Goal: Complete application form

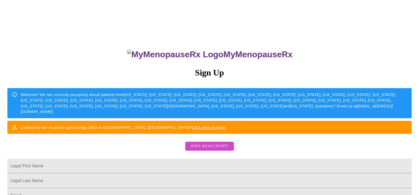
scroll to position [123, 0]
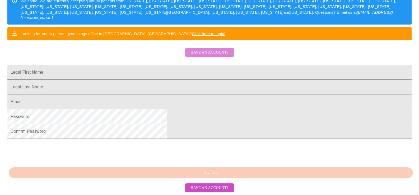
click at [217, 49] on span "Have an account?" at bounding box center [209, 52] width 38 height 7
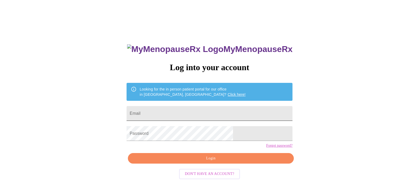
click at [183, 113] on input "Email" at bounding box center [209, 113] width 166 height 15
type input "[EMAIL_ADDRESS][DOMAIN_NAME]"
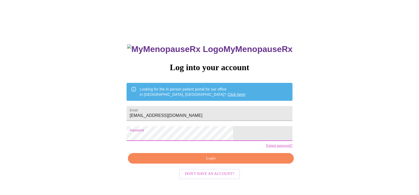
click at [211, 162] on span "Login" at bounding box center [211, 158] width 154 height 7
click at [214, 162] on span "Login" at bounding box center [211, 158] width 154 height 7
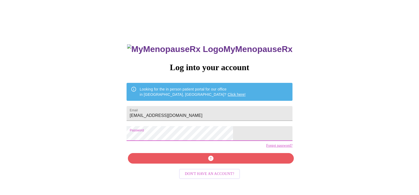
click at [130, 140] on div "MyMenopauseRx Log into your account Looking for the in person patient portal fo…" at bounding box center [209, 114] width 414 height 234
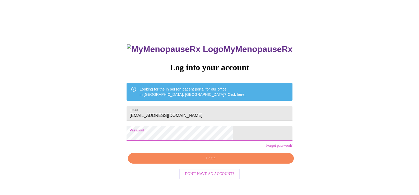
click at [199, 162] on span "Login" at bounding box center [211, 158] width 154 height 7
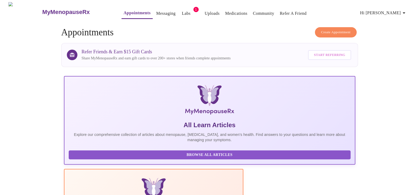
scroll to position [123, 0]
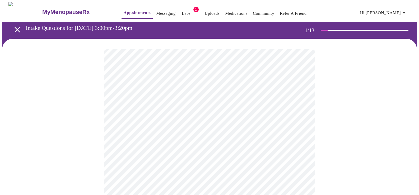
click at [17, 26] on icon "open drawer" at bounding box center [17, 29] width 9 height 9
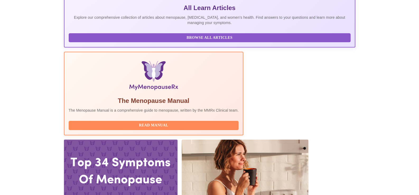
scroll to position [123, 0]
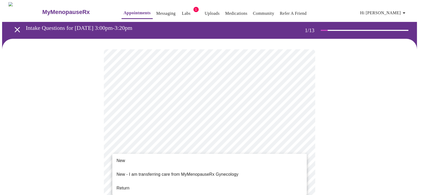
click at [124, 185] on span "Return" at bounding box center [122, 188] width 13 height 6
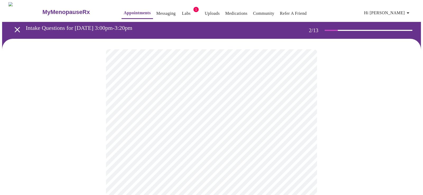
click at [300, 112] on body "MyMenopauseRx Appointments Messaging Labs 1 Uploads Medications Community Refer…" at bounding box center [211, 160] width 418 height 317
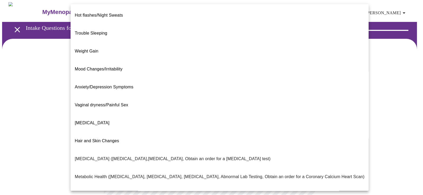
click at [100, 139] on span "Hair and Skin Changes" at bounding box center [97, 141] width 44 height 4
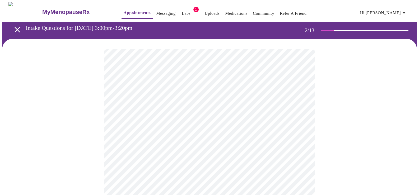
click at [197, 165] on body "MyMenopauseRx Appointments Messaging Labs 1 Uploads Medications Community Refer…" at bounding box center [209, 159] width 414 height 314
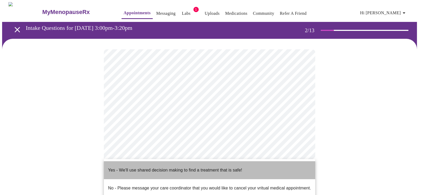
click at [127, 167] on p "Yes - We'll use shared decision making to find a treatment that is safe!" at bounding box center [175, 170] width 134 height 6
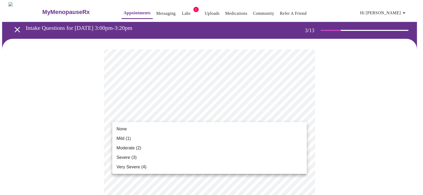
click at [131, 139] on li "Mild (1)" at bounding box center [209, 139] width 194 height 10
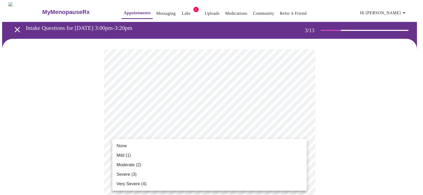
click at [137, 154] on li "Mild (1)" at bounding box center [209, 156] width 194 height 10
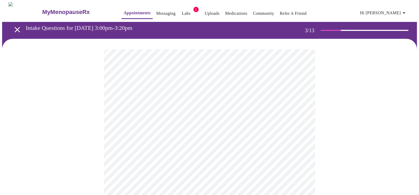
scroll to position [123, 0]
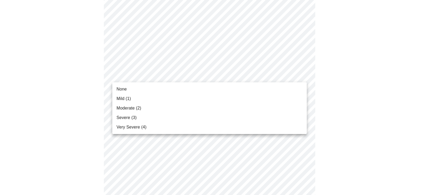
click at [140, 98] on li "Mild (1)" at bounding box center [209, 99] width 194 height 10
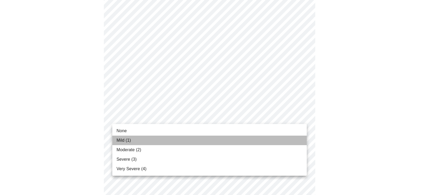
click at [134, 140] on li "Mild (1)" at bounding box center [209, 141] width 194 height 10
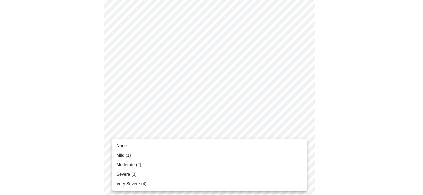
click at [135, 157] on li "Mild (1)" at bounding box center [209, 156] width 194 height 10
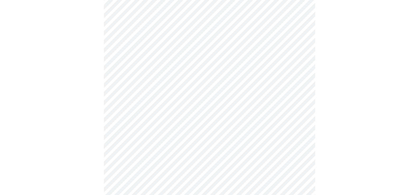
scroll to position [246, 0]
click at [169, 60] on body "MyMenopauseRx Appointments Messaging Labs 1 Uploads Medications Community Refer…" at bounding box center [209, 88] width 414 height 665
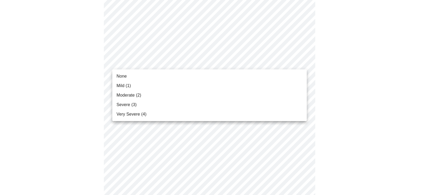
click at [153, 94] on li "Moderate (2)" at bounding box center [209, 96] width 194 height 10
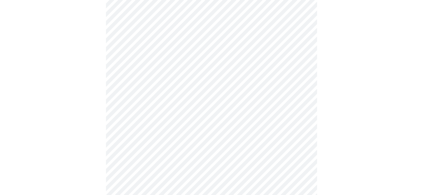
click at [154, 100] on body "MyMenopauseRx Appointments Messaging Labs 1 Uploads Medications Community Refer…" at bounding box center [211, 84] width 418 height 657
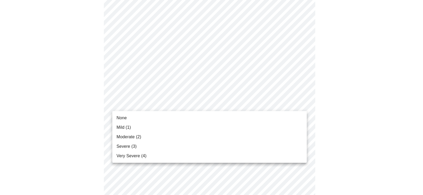
click at [140, 138] on span "Moderate (2)" at bounding box center [128, 137] width 25 height 6
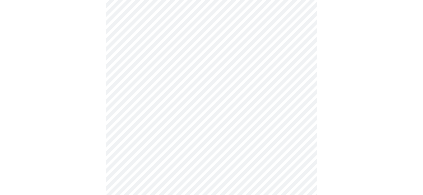
click at [162, 148] on body "MyMenopauseRx Appointments Messaging Labs 1 Uploads Medications Community Refer…" at bounding box center [211, 81] width 418 height 650
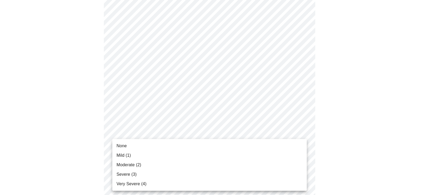
click at [146, 164] on li "Moderate (2)" at bounding box center [209, 165] width 194 height 10
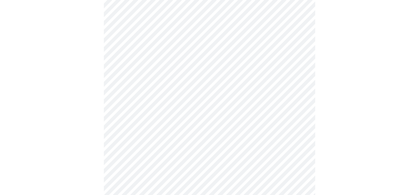
scroll to position [369, 0]
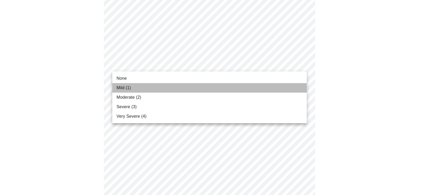
click at [124, 87] on span "Mild (1)" at bounding box center [123, 88] width 15 height 6
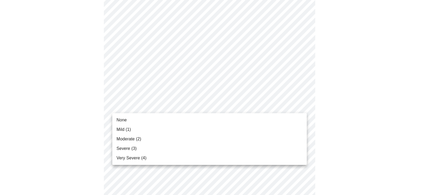
click at [130, 140] on span "Moderate (2)" at bounding box center [128, 139] width 25 height 6
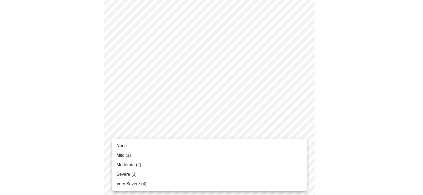
click at [137, 154] on li "Mild (1)" at bounding box center [209, 156] width 194 height 10
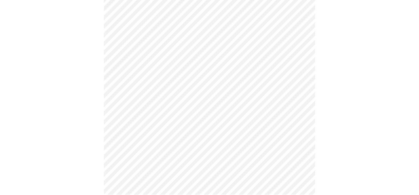
scroll to position [425, 0]
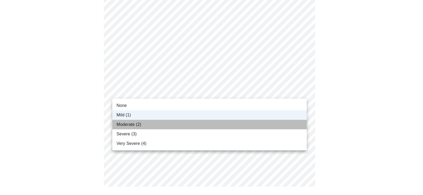
click at [131, 124] on span "Moderate (2)" at bounding box center [128, 124] width 25 height 6
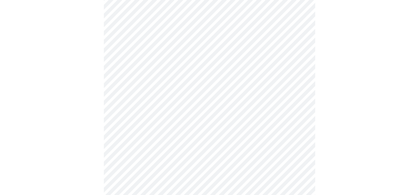
scroll to position [246, 0]
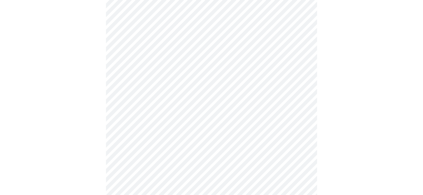
click at [208, 78] on body "MyMenopauseRx Appointments Messaging Labs 1 Uploads Medications Community Refer…" at bounding box center [211, 16] width 418 height 520
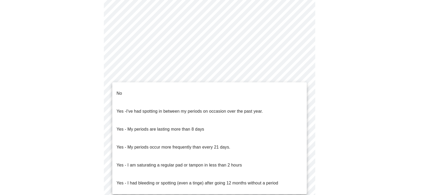
click at [144, 87] on li "No" at bounding box center [209, 93] width 194 height 18
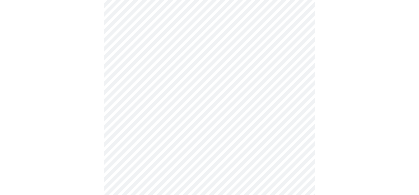
click at [166, 114] on body "MyMenopauseRx Appointments Messaging Labs 1 Uploads Medications Community Refer…" at bounding box center [209, 14] width 414 height 517
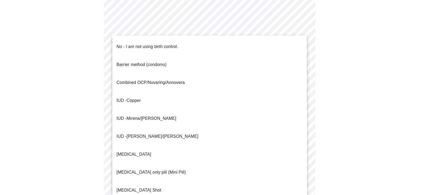
click at [160, 110] on li "IUD - Mirena/[PERSON_NAME]" at bounding box center [209, 119] width 194 height 18
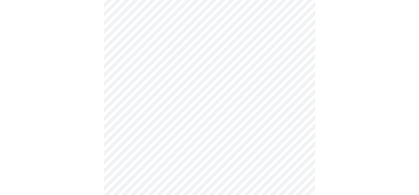
click at [196, 152] on body "MyMenopauseRx Appointments Messaging Labs 1 Uploads Medications Community Refer…" at bounding box center [209, 13] width 414 height 514
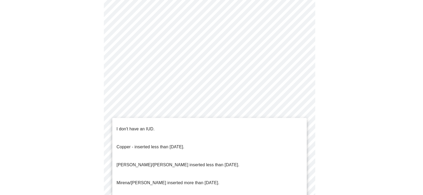
click at [161, 180] on p "Mirena/[PERSON_NAME] inserted more than [DATE]." at bounding box center [167, 183] width 103 height 6
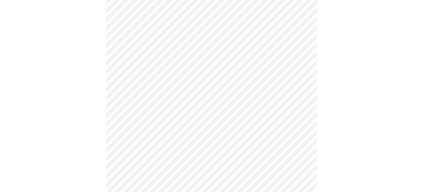
scroll to position [316, 0]
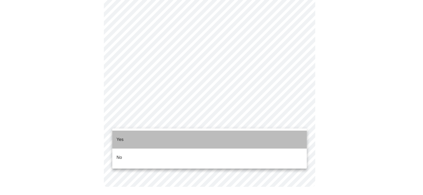
click at [135, 135] on li "Yes" at bounding box center [209, 140] width 194 height 18
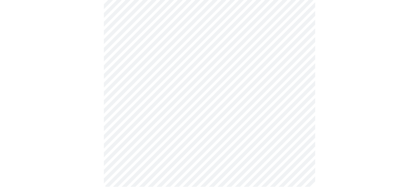
scroll to position [1359, 0]
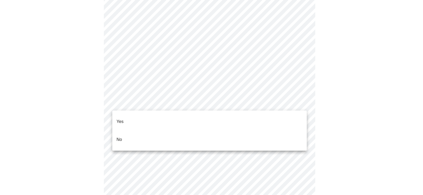
click at [128, 131] on li "No" at bounding box center [209, 140] width 194 height 18
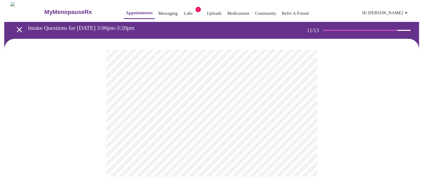
scroll to position [0, 0]
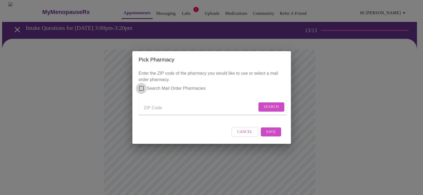
click at [140, 84] on input "Search Mail Order Pharmacies" at bounding box center [141, 88] width 11 height 11
checkbox input "true"
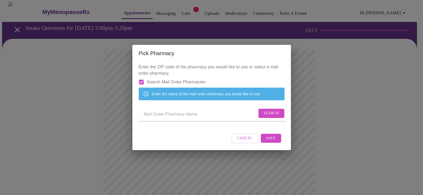
click at [154, 118] on input "Send a message to your care team" at bounding box center [200, 114] width 113 height 8
type input "46780"
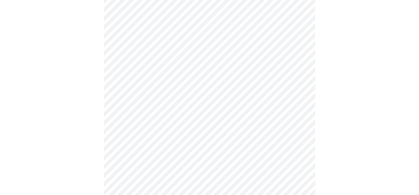
scroll to position [269, 0]
